Goal: Obtain resource: Obtain resource

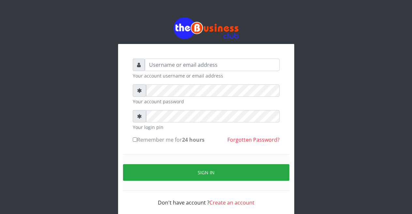
click at [167, 67] on input "text" at bounding box center [212, 65] width 135 height 12
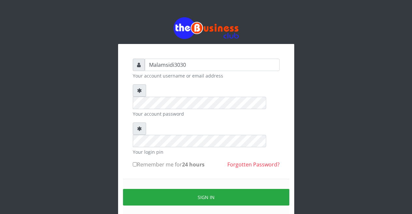
type input "Malamsidi3030"
click at [177, 149] on small "Your login pin" at bounding box center [206, 152] width 147 height 7
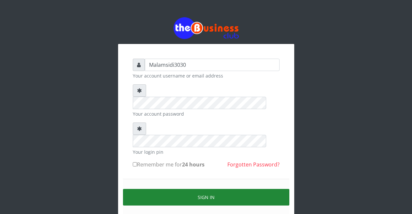
click at [185, 189] on button "Sign in" at bounding box center [206, 197] width 166 height 17
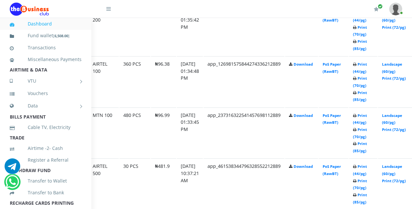
scroll to position [408, 45]
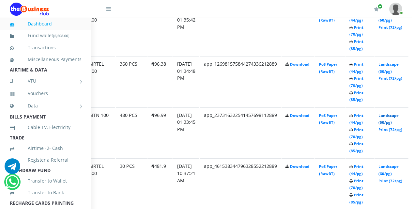
click at [393, 115] on link "Landscape (60/pg)" at bounding box center [388, 119] width 20 height 12
click at [392, 65] on link "Landscape (60/pg)" at bounding box center [388, 68] width 20 height 12
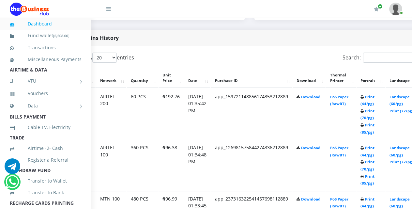
scroll to position [321, 34]
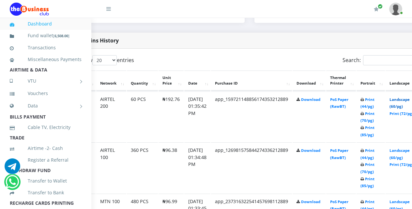
click at [402, 101] on link "Landscape (60/pg)" at bounding box center [400, 103] width 20 height 12
click at [403, 150] on link "Landscape (60/pg)" at bounding box center [400, 154] width 20 height 12
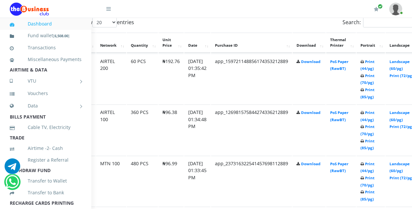
scroll to position [400, 34]
